Goal: Browse casually

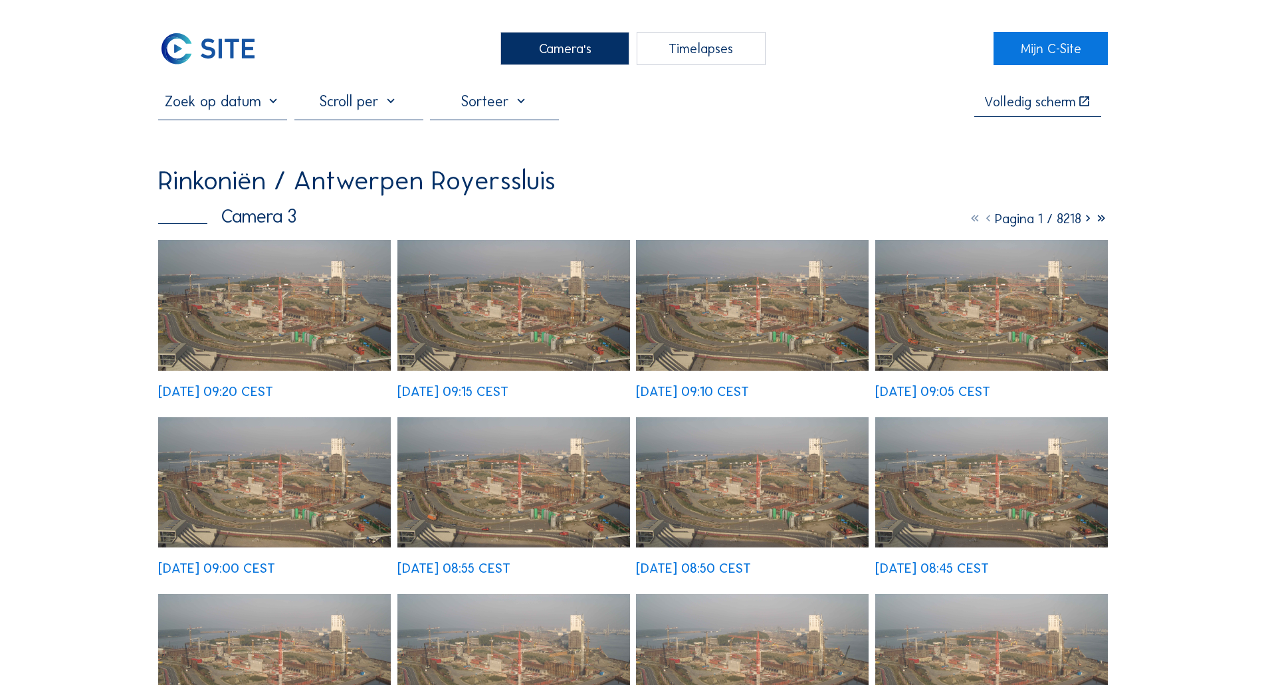
click at [337, 327] on img at bounding box center [274, 305] width 233 height 131
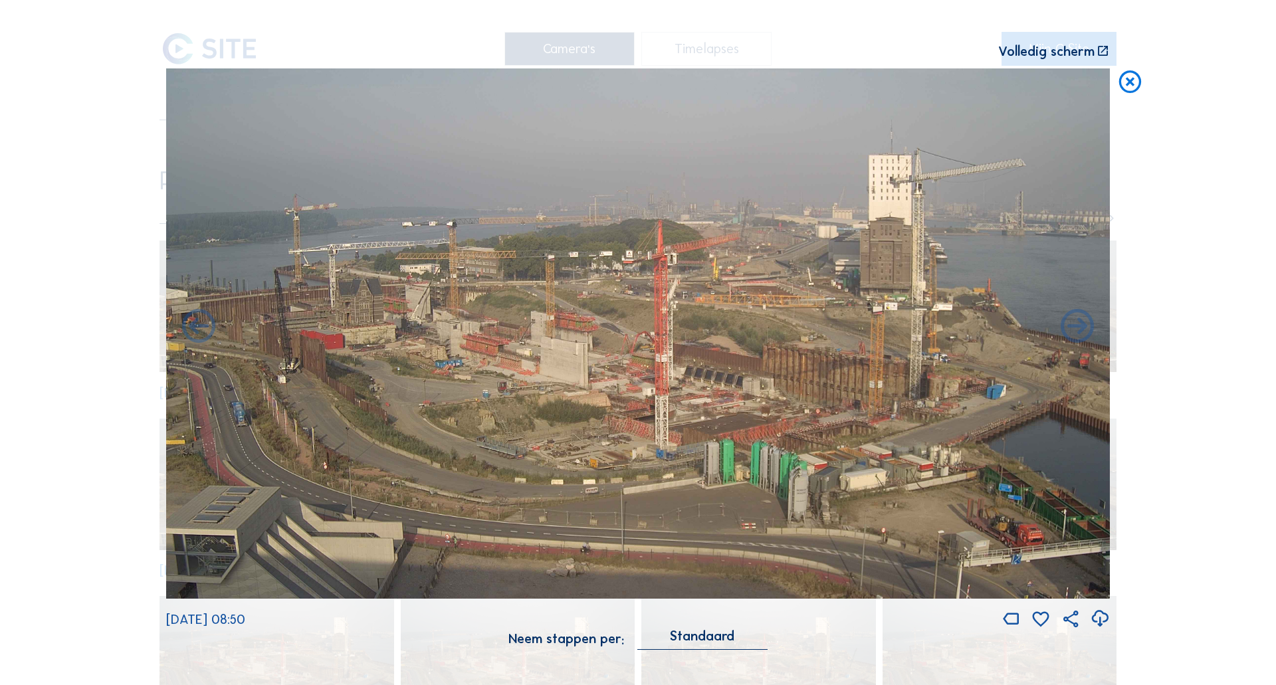
click at [1129, 80] on icon at bounding box center [1129, 82] width 27 height 28
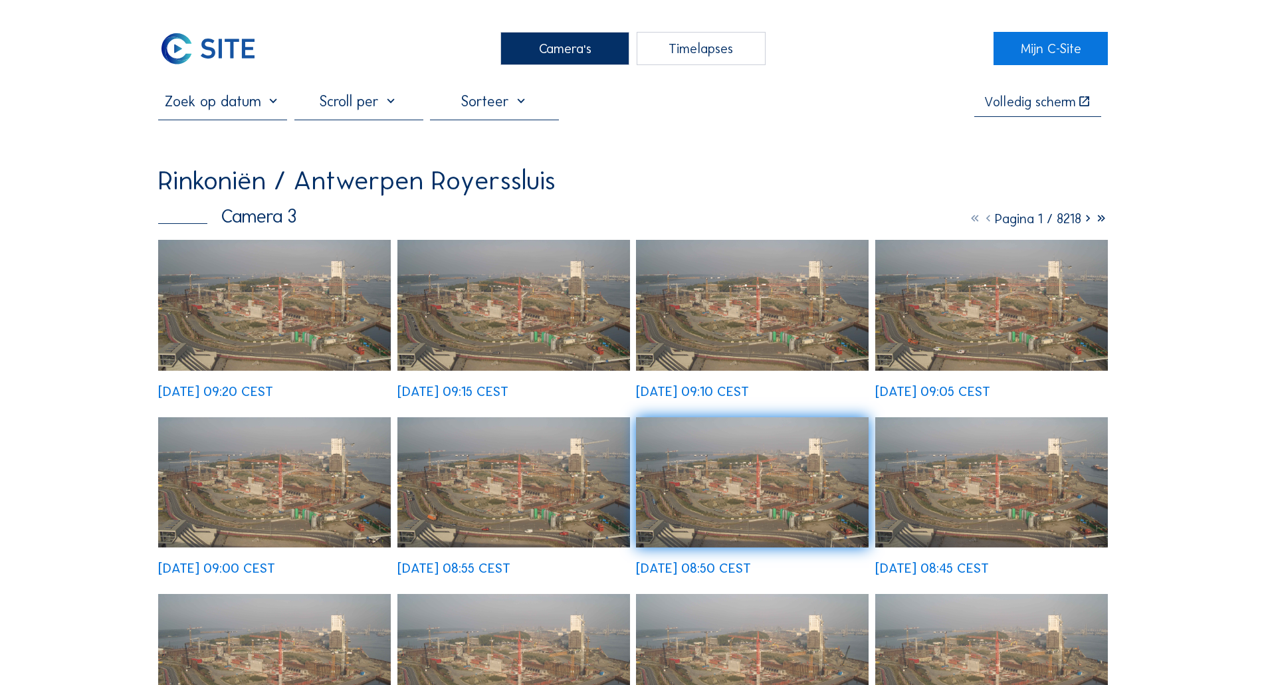
click at [562, 49] on div "Camera's" at bounding box center [564, 48] width 129 height 33
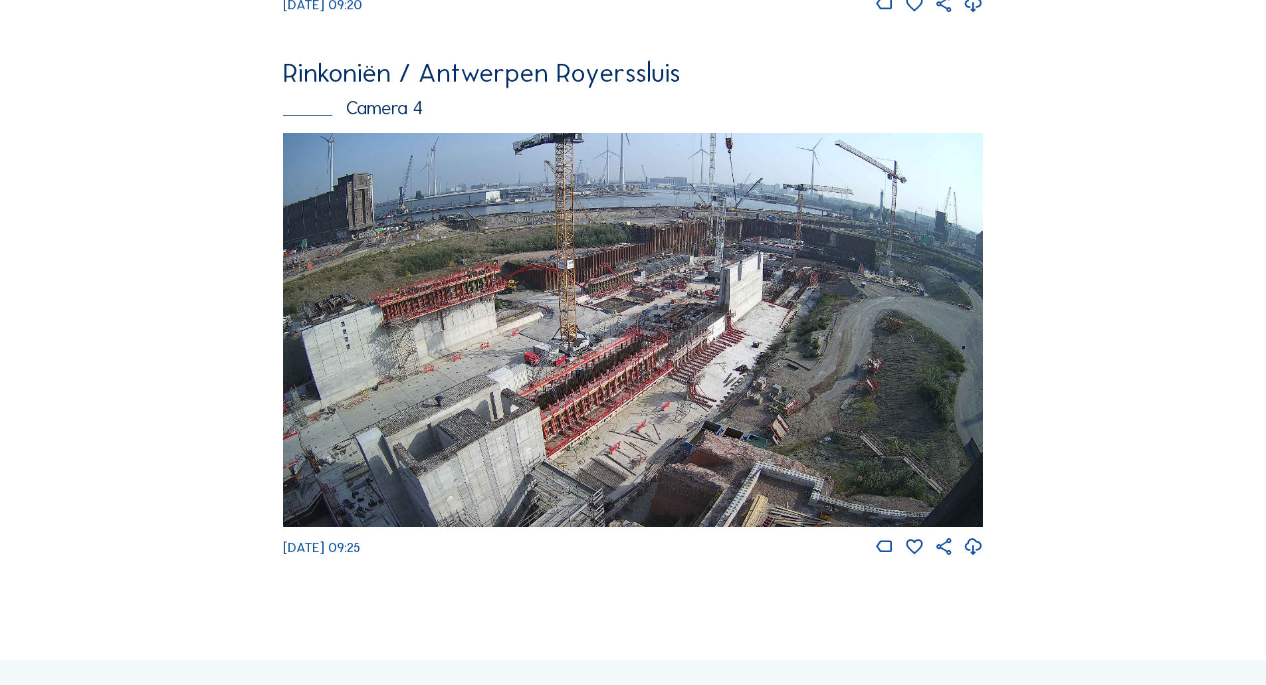
scroll to position [1727, 0]
click at [855, 300] on img at bounding box center [633, 329] width 700 height 394
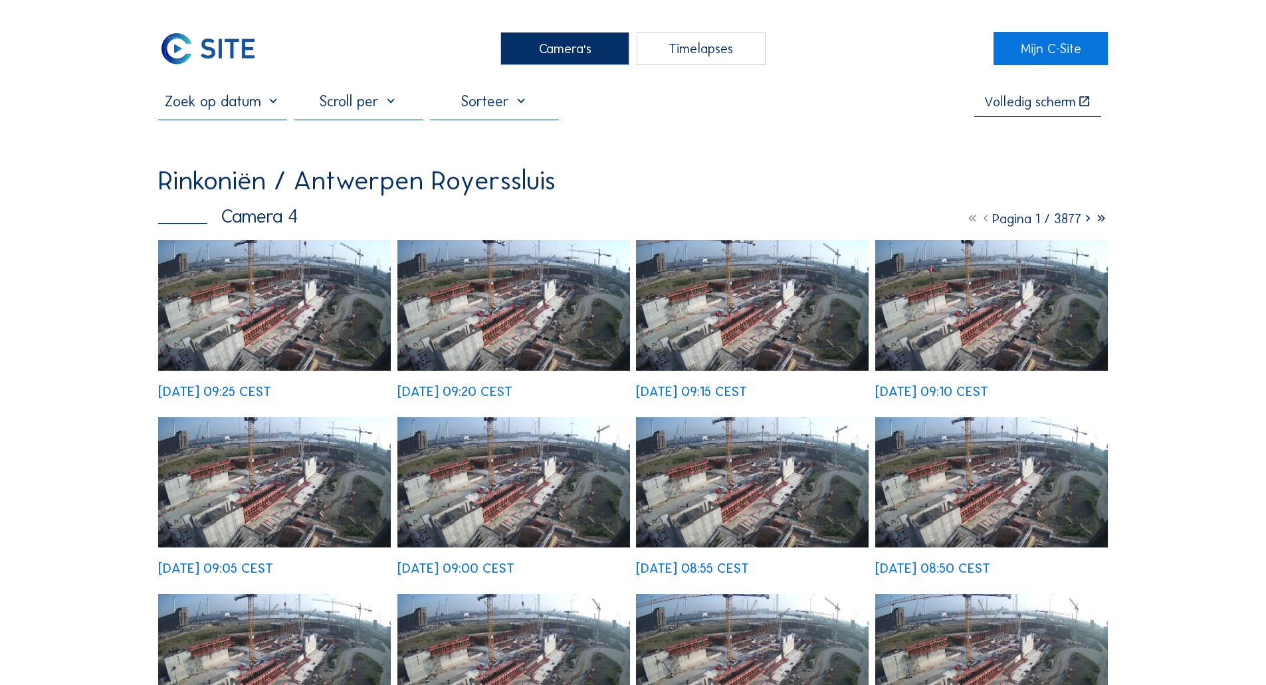
click at [216, 310] on img at bounding box center [274, 305] width 233 height 131
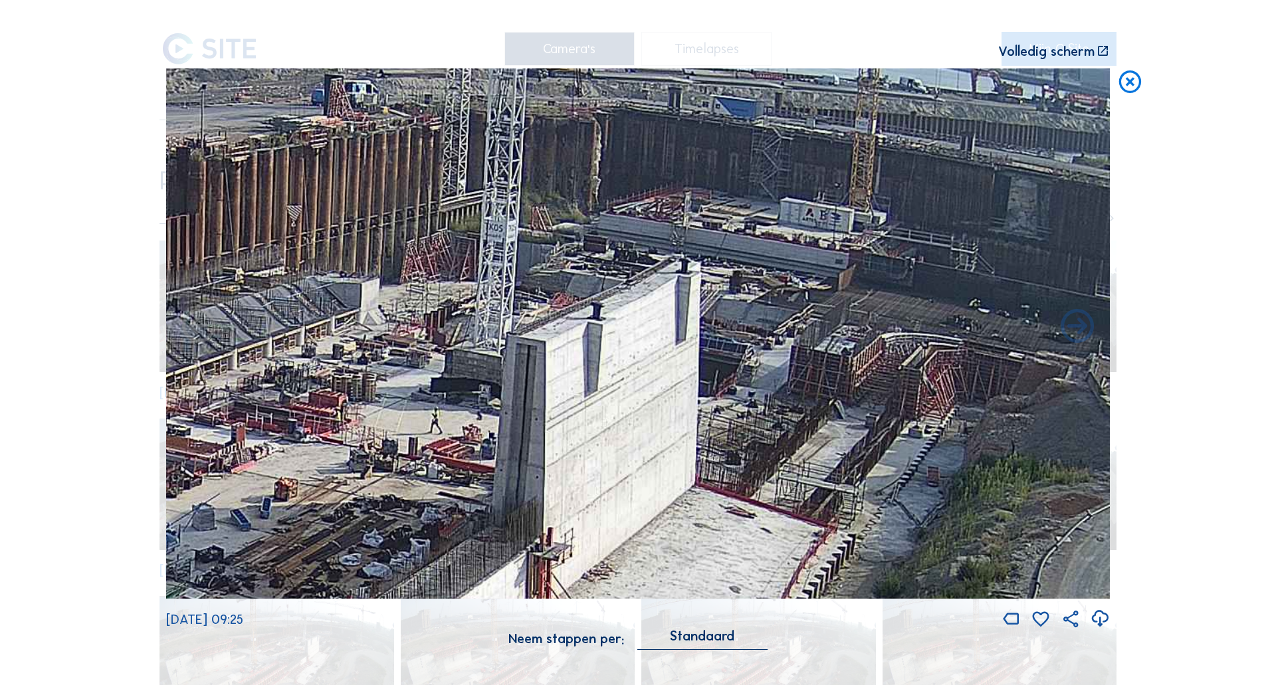
drag, startPoint x: 678, startPoint y: 245, endPoint x: 791, endPoint y: 326, distance: 139.0
click at [791, 326] on img at bounding box center [637, 333] width 943 height 531
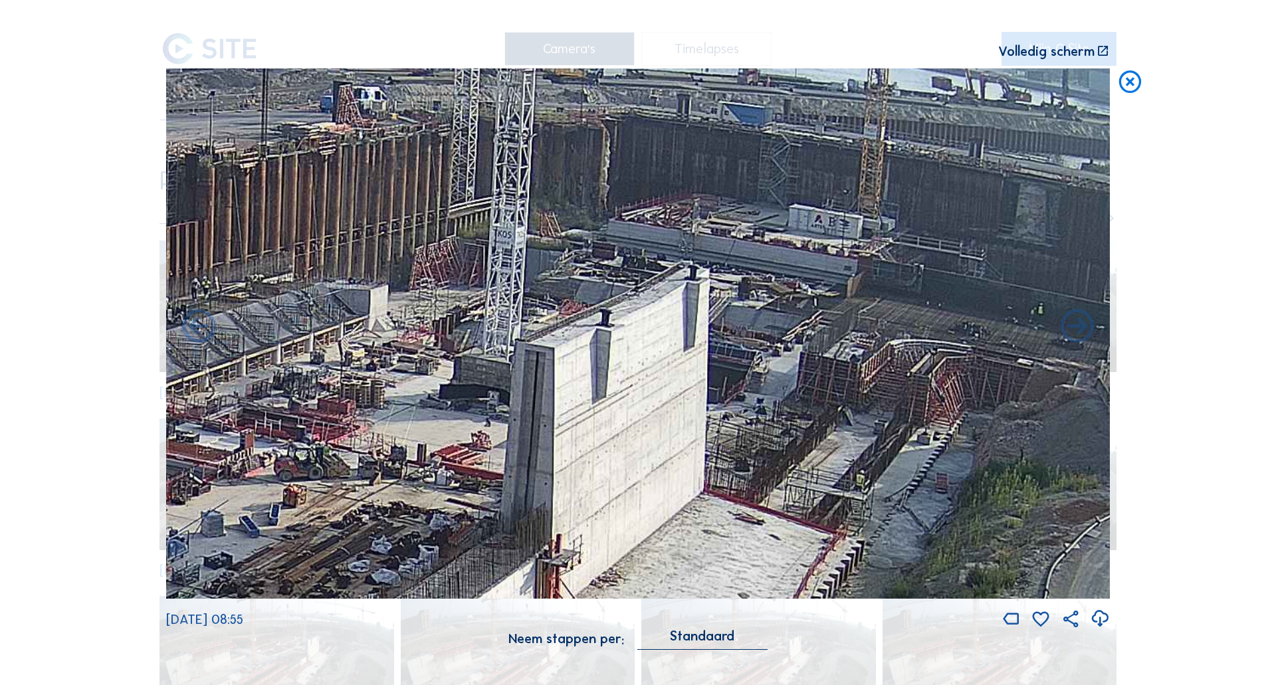
click at [1130, 88] on icon at bounding box center [1129, 82] width 27 height 28
